Goal: Task Accomplishment & Management: Use online tool/utility

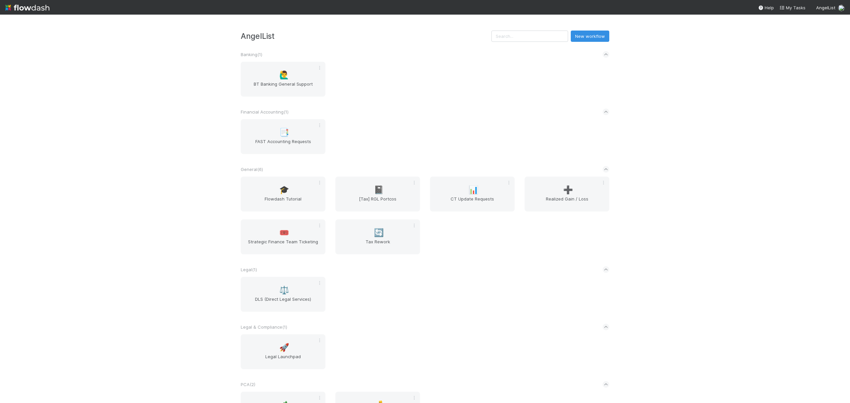
click at [487, 289] on div "⚖️ DLS (Direct Legal Services)" at bounding box center [425, 298] width 379 height 43
click at [561, 181] on div "➕ Realized Gain / Loss" at bounding box center [567, 194] width 85 height 35
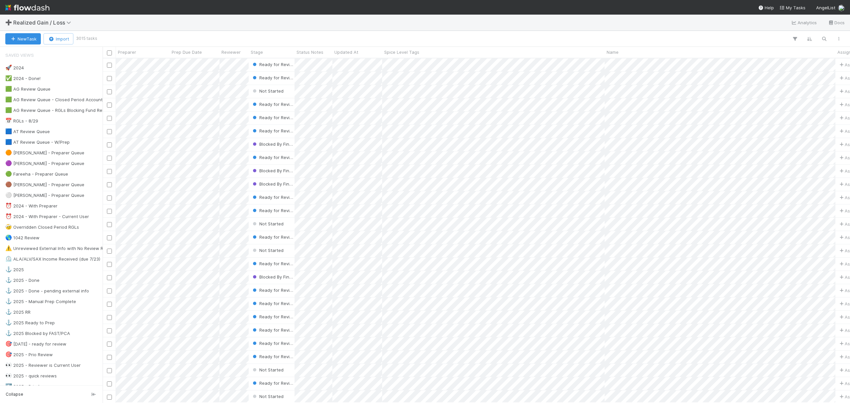
scroll to position [221, 0]
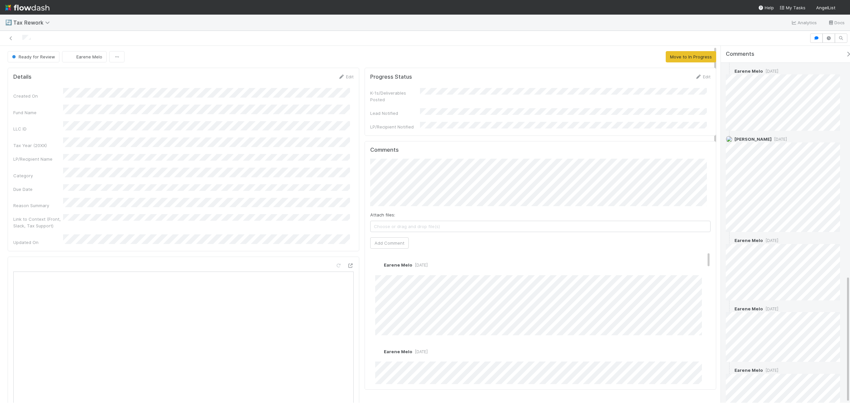
scroll to position [644, 0]
